Goal: Information Seeking & Learning: Learn about a topic

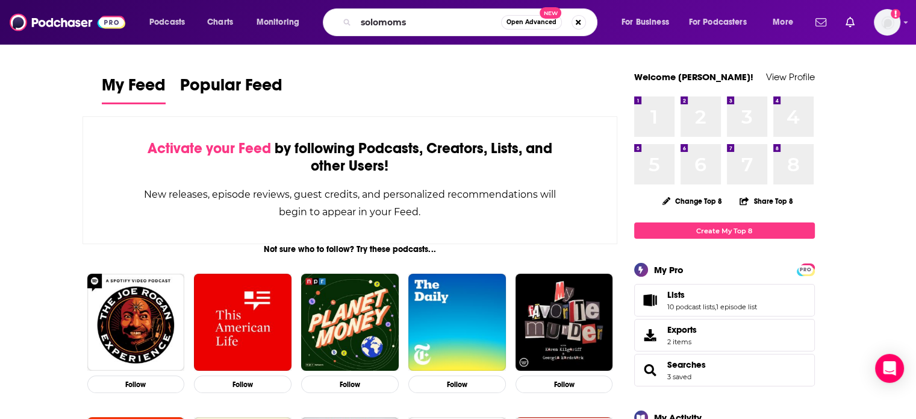
type input "solomoms"
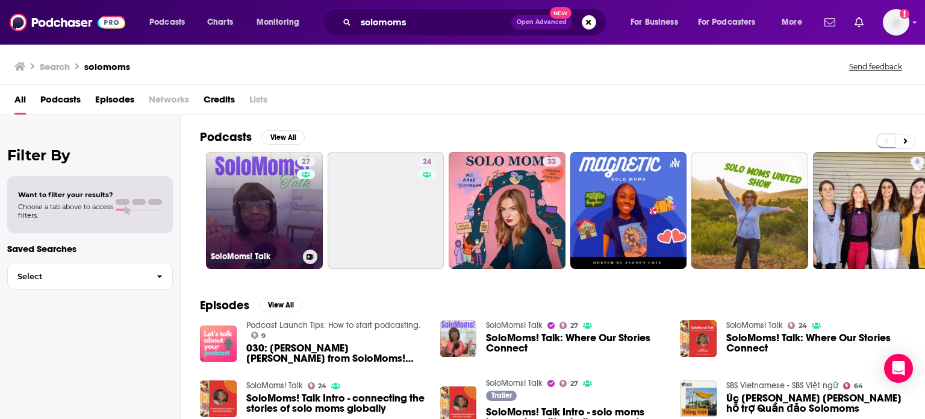
click at [261, 212] on link "27 SoloMoms! Talk" at bounding box center [264, 210] width 117 height 117
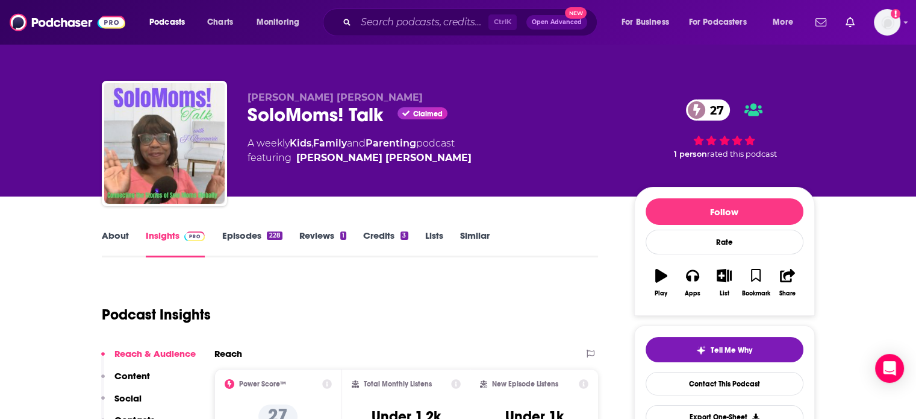
click at [109, 246] on link "About" at bounding box center [115, 244] width 27 height 28
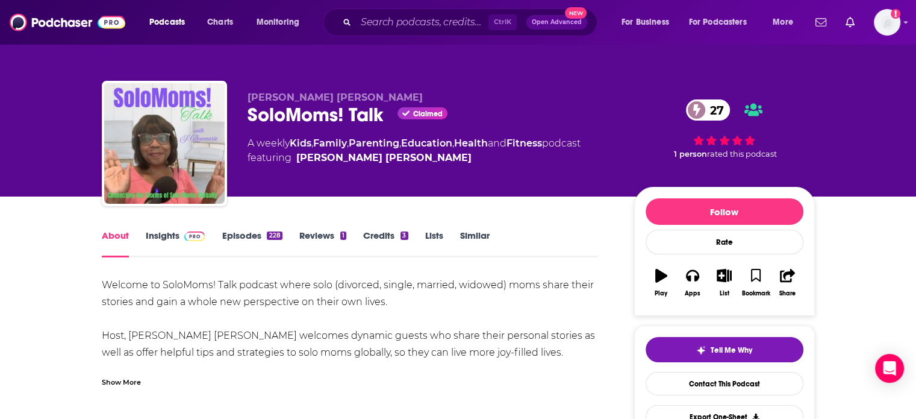
click at [133, 378] on div "Show More" at bounding box center [121, 380] width 39 height 11
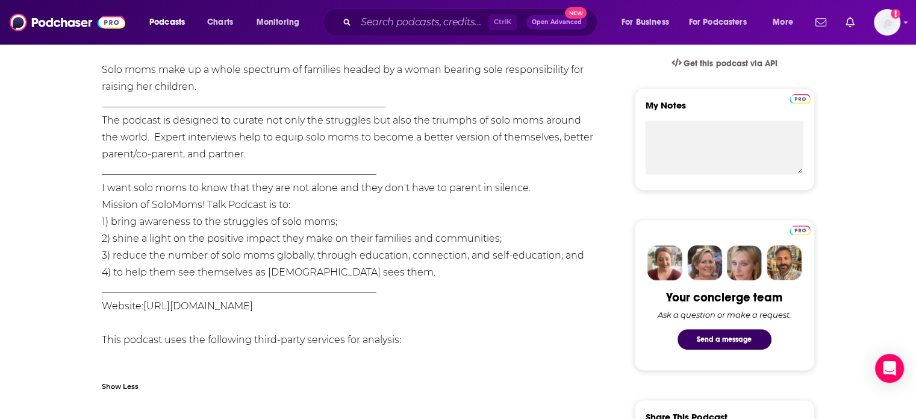
scroll to position [422, 0]
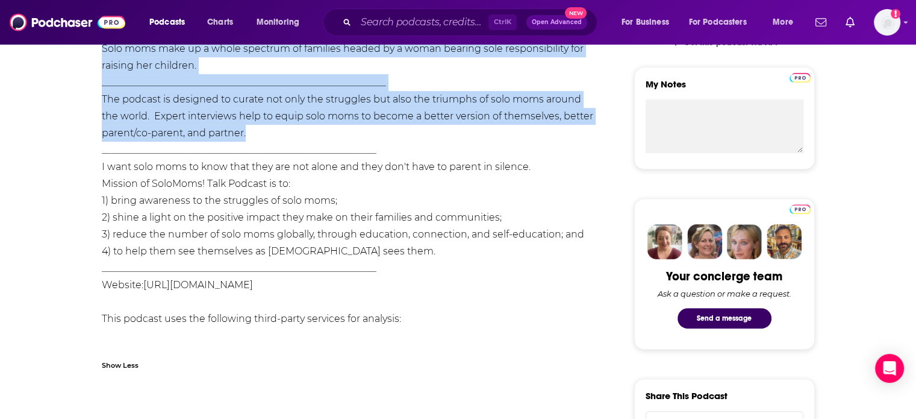
drag, startPoint x: 94, startPoint y: 226, endPoint x: 358, endPoint y: 110, distance: 288.4
copy div "Loremip do SitaMetc! Adip elitsed doeiu temp (incididu, utlabo, etdolor, magnaa…"
click at [90, 30] on img at bounding box center [68, 22] width 116 height 23
